Goal: Information Seeking & Learning: Learn about a topic

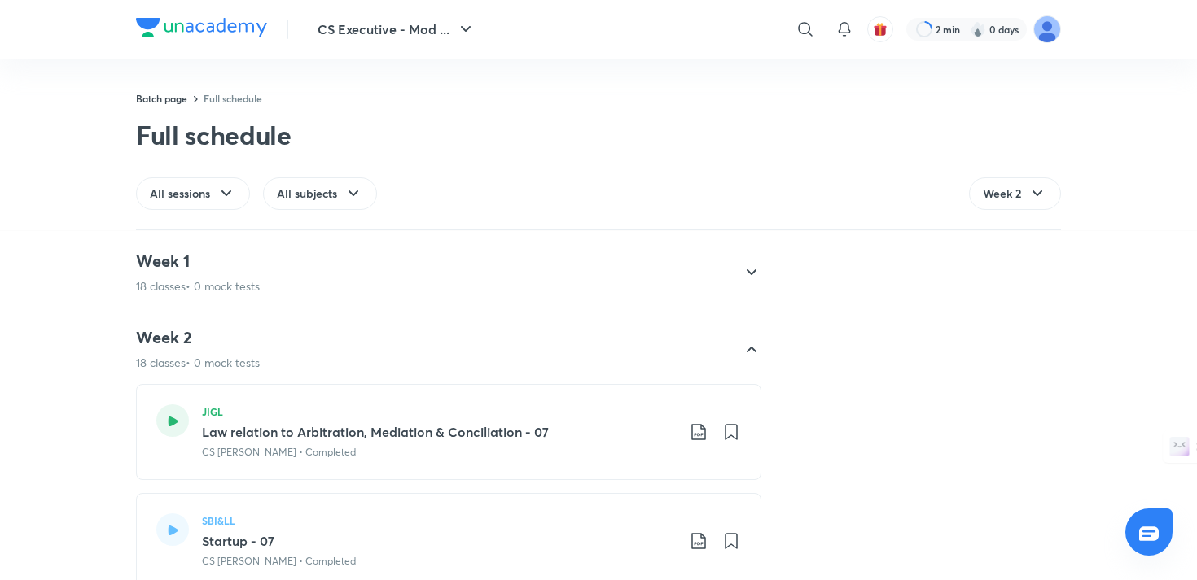
scroll to position [1623, 0]
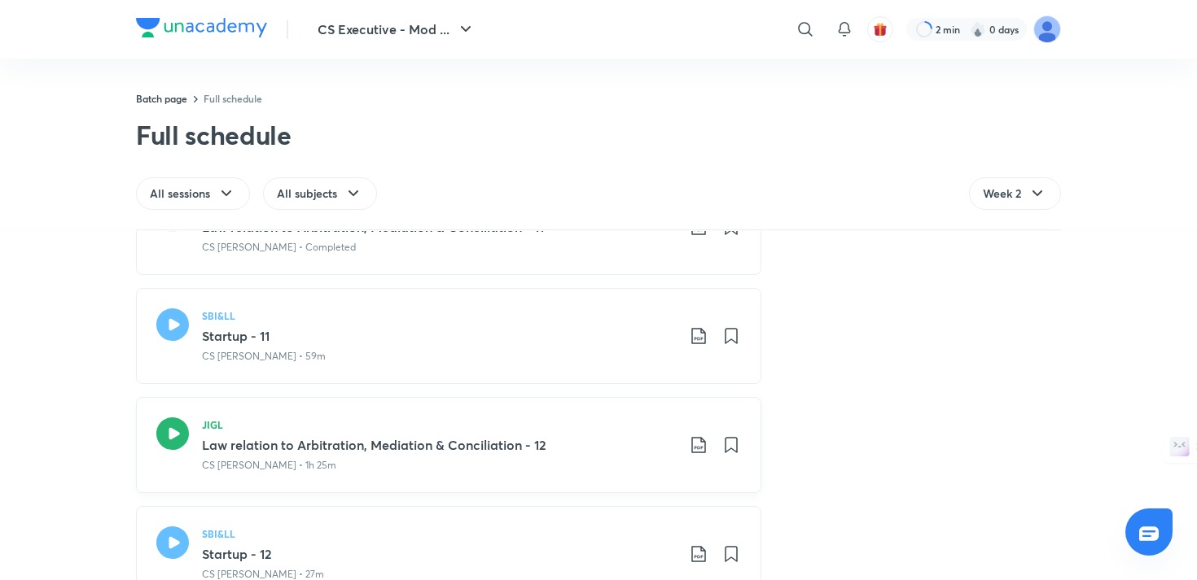
click at [293, 452] on h3 "Law relation to Arbitration, Mediation & Conciliation - 12" at bounding box center [439, 446] width 474 height 20
